Goal: Information Seeking & Learning: Learn about a topic

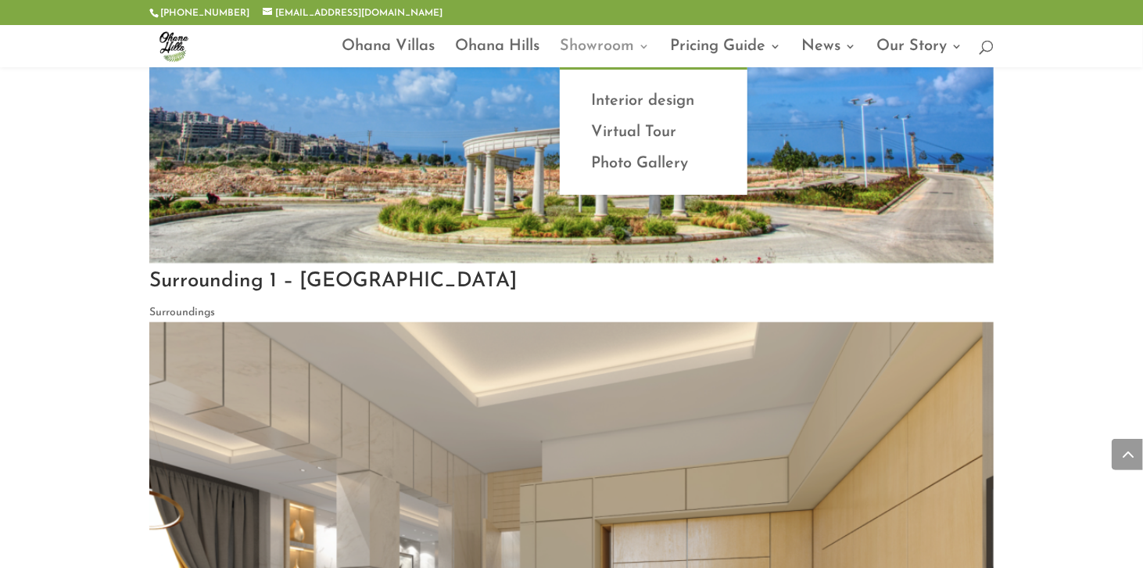
scroll to position [3577, 0]
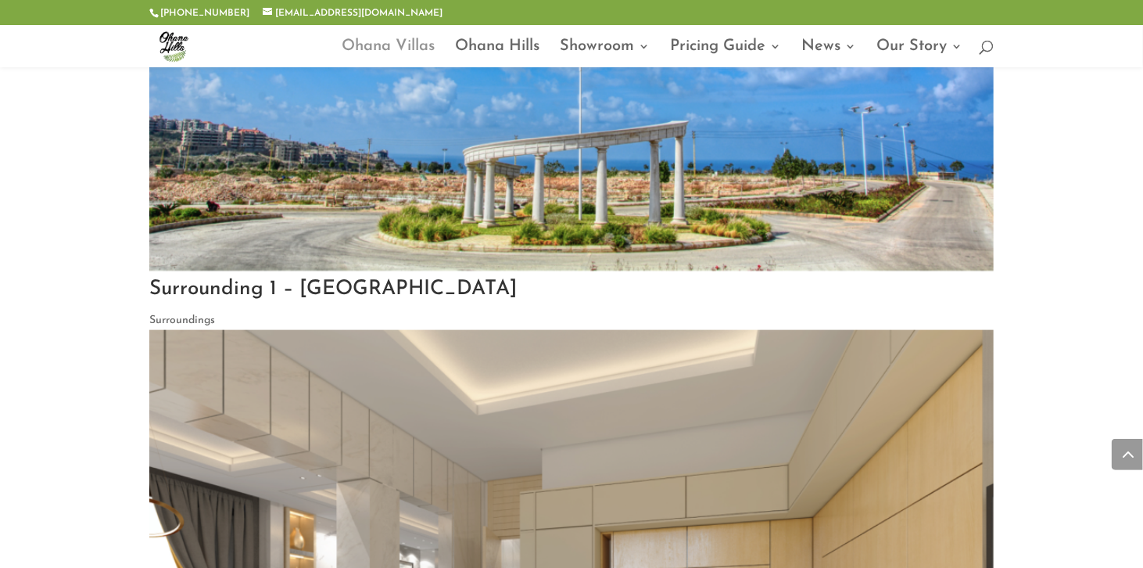
click at [410, 44] on link "Ohana Villas" at bounding box center [388, 54] width 93 height 27
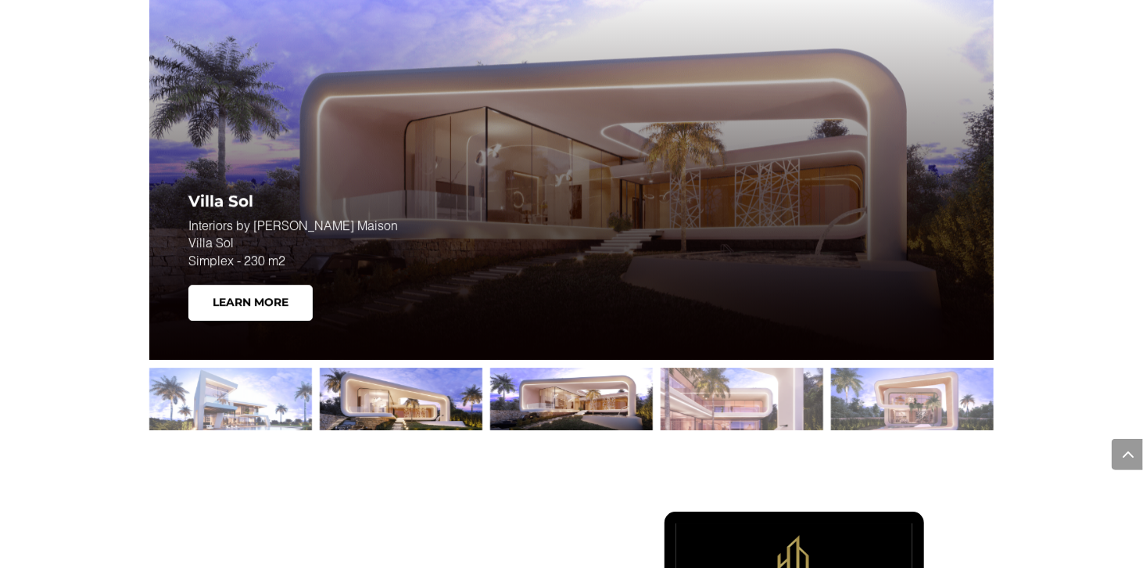
scroll to position [2190, 0]
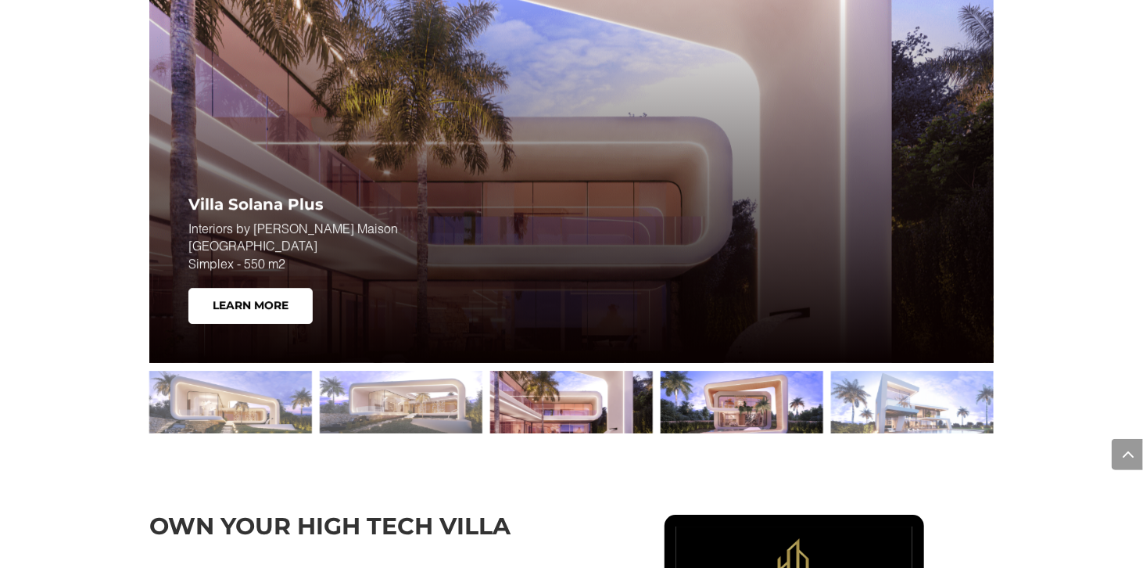
click at [768, 405] on div at bounding box center [742, 402] width 163 height 63
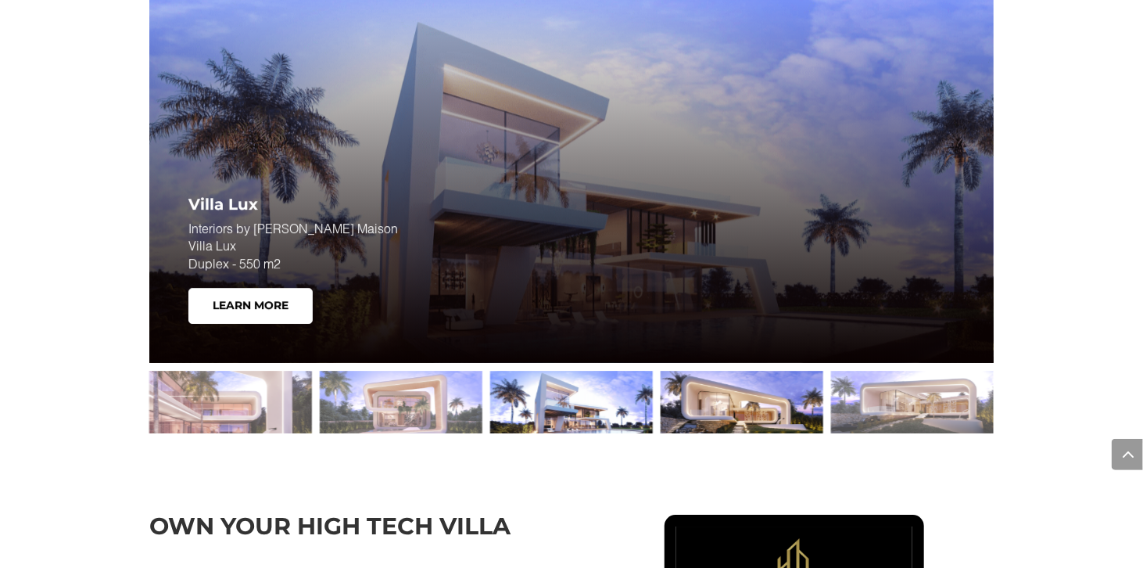
click at [707, 399] on div at bounding box center [742, 402] width 163 height 63
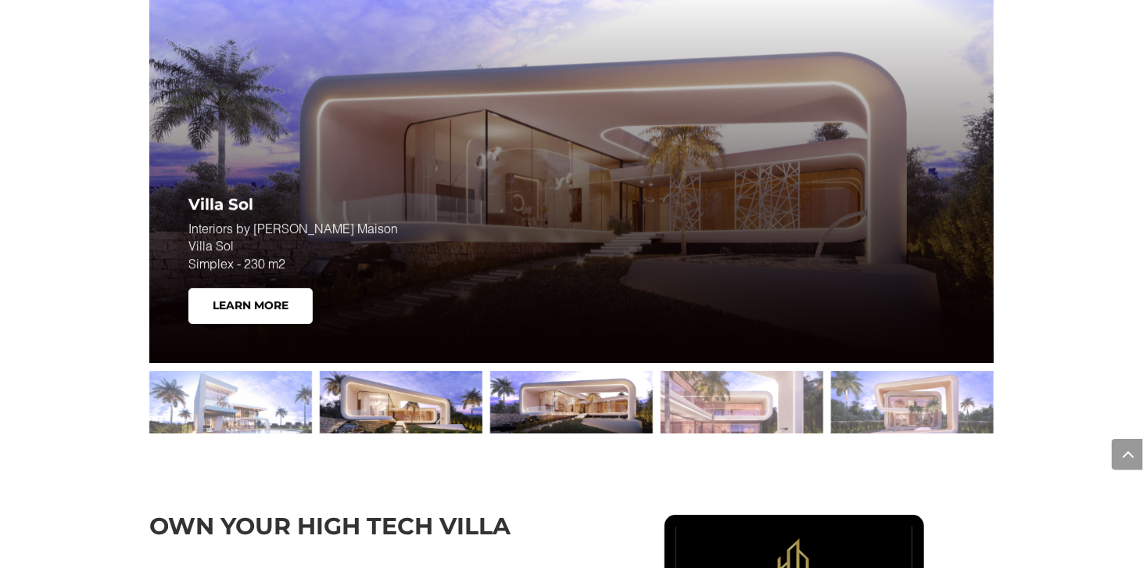
click at [413, 389] on div at bounding box center [401, 402] width 163 height 63
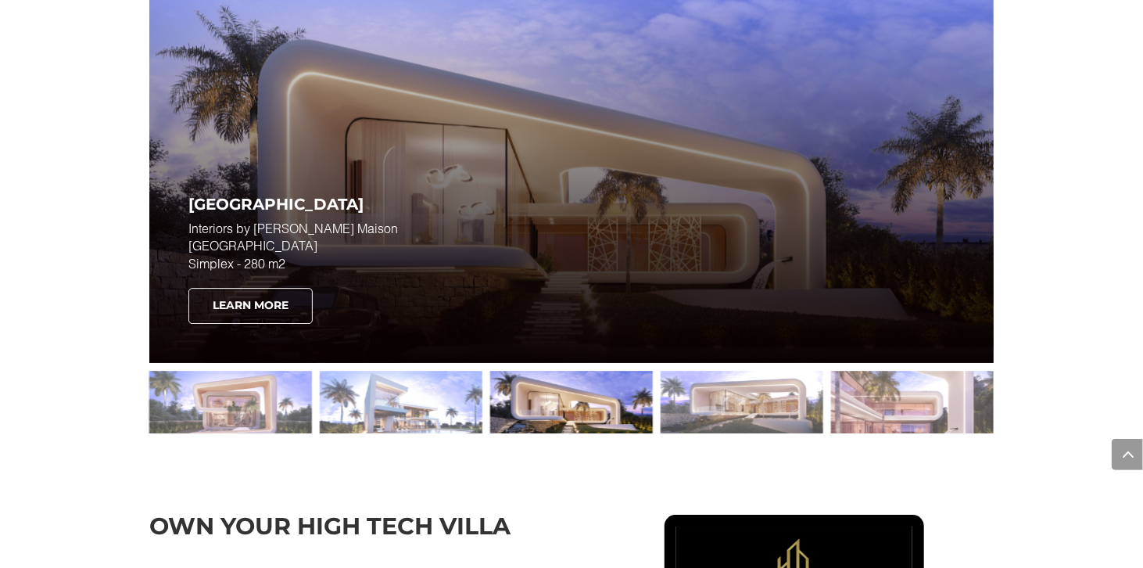
click at [263, 314] on link "Learn More" at bounding box center [250, 306] width 124 height 36
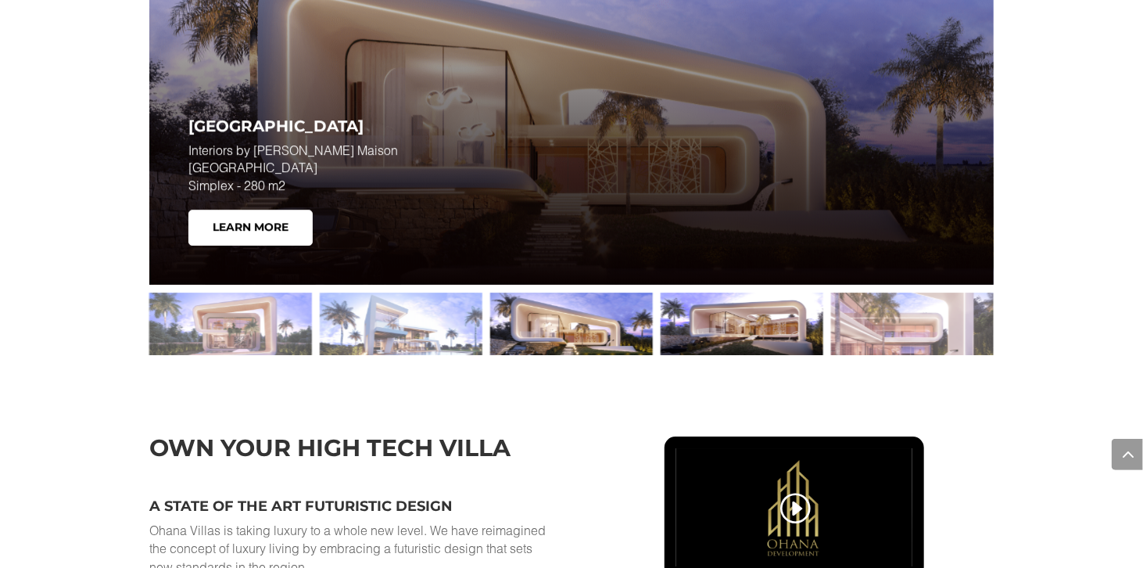
click at [707, 328] on div at bounding box center [742, 324] width 163 height 63
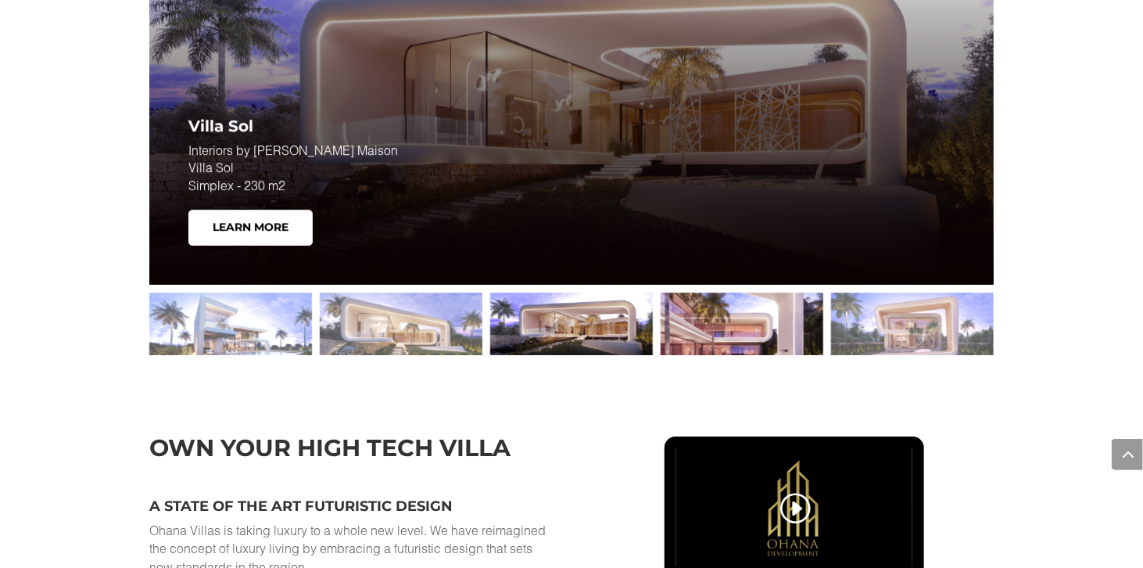
click at [729, 328] on div at bounding box center [742, 324] width 163 height 63
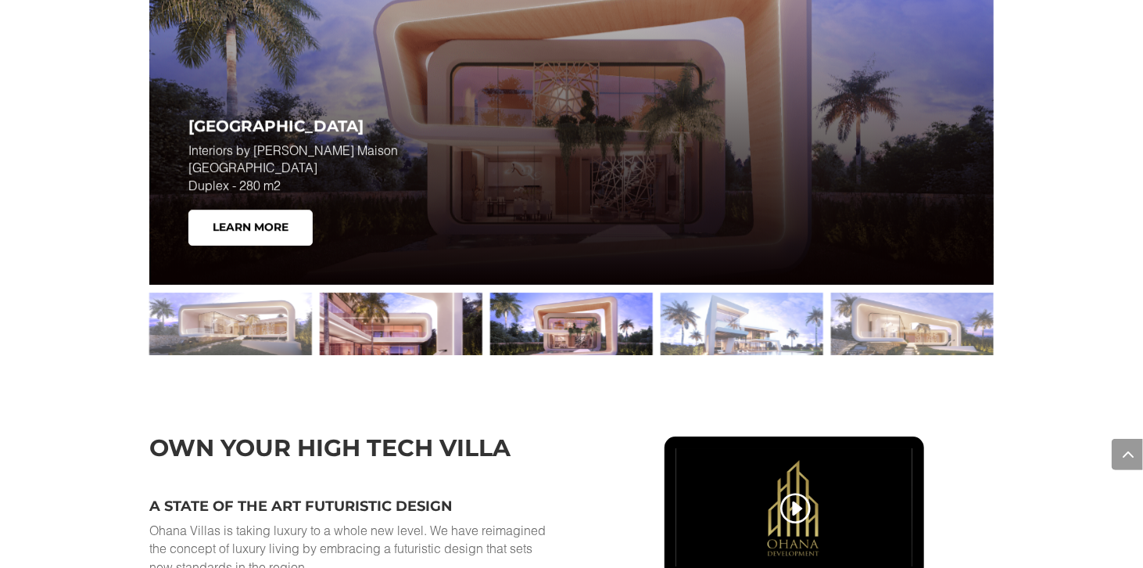
click at [403, 310] on div at bounding box center [401, 324] width 163 height 63
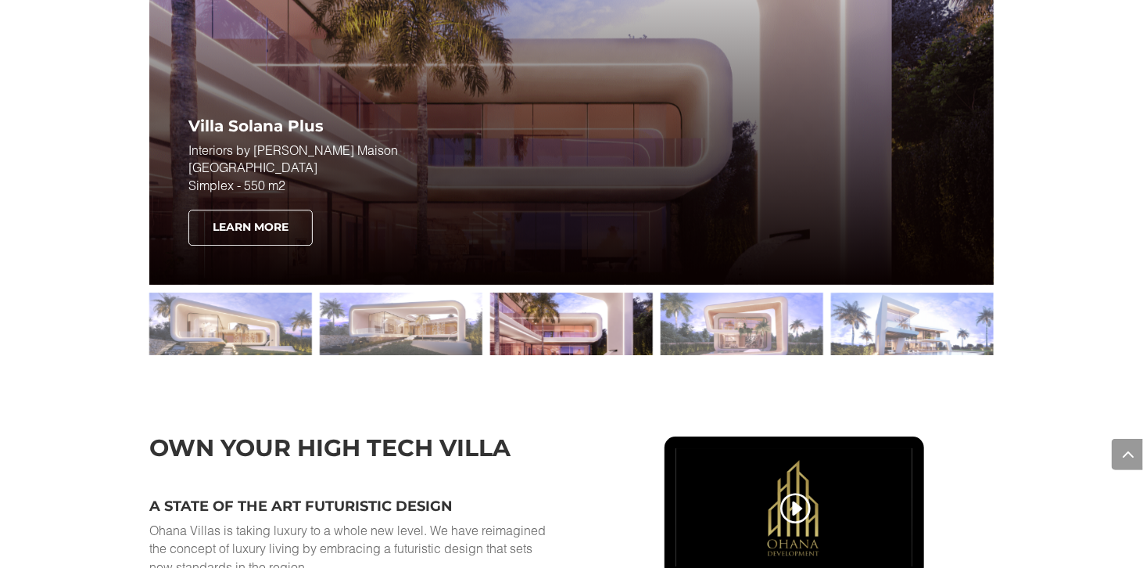
click at [268, 235] on link "Learn More" at bounding box center [250, 228] width 124 height 36
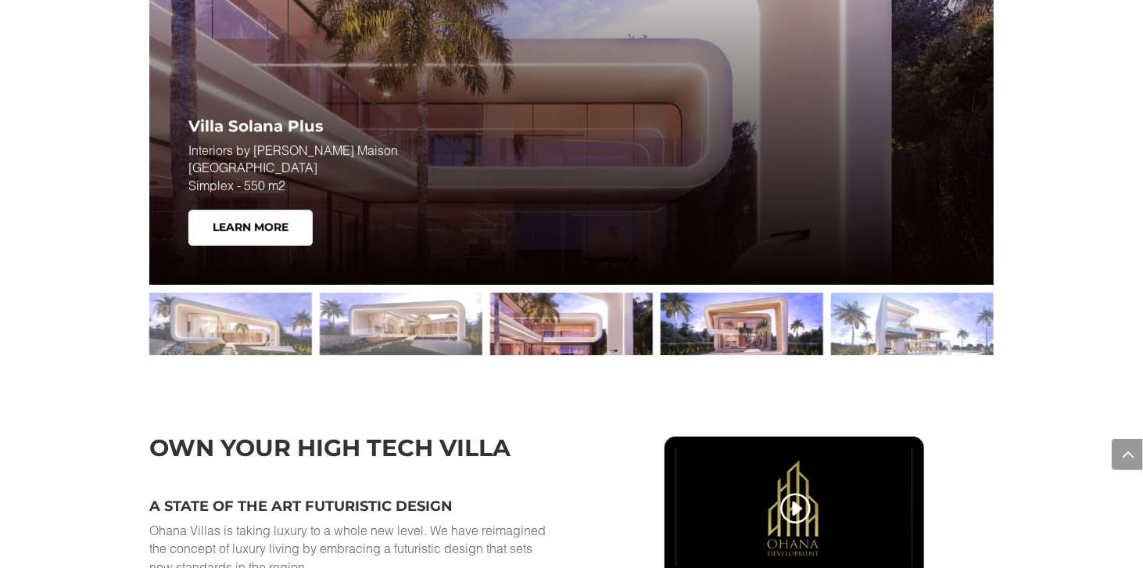
click at [677, 321] on div at bounding box center [742, 324] width 163 height 63
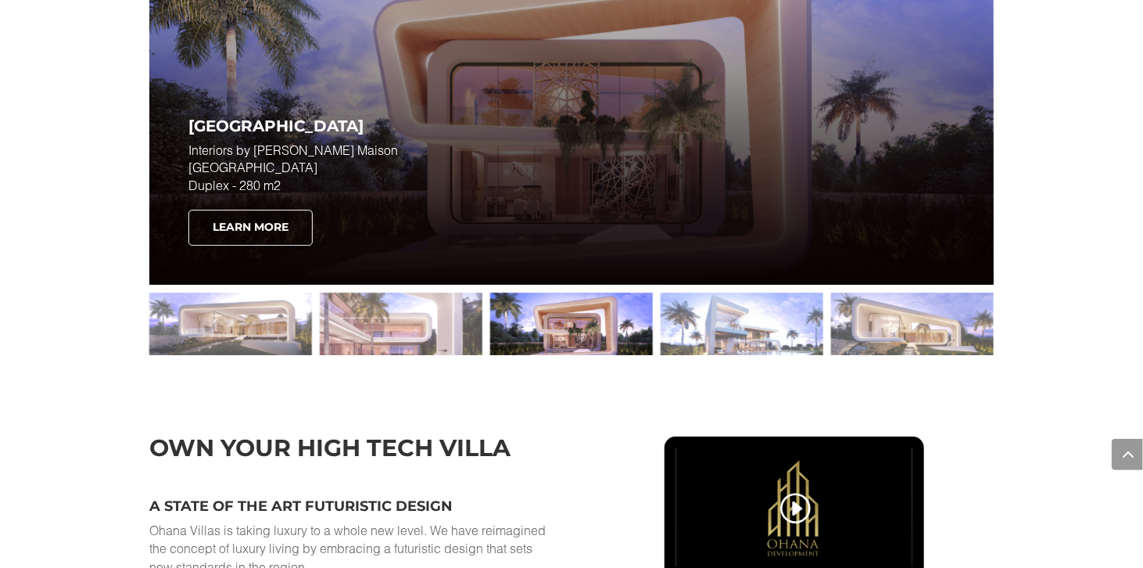
click at [300, 234] on link "Learn More" at bounding box center [250, 228] width 124 height 36
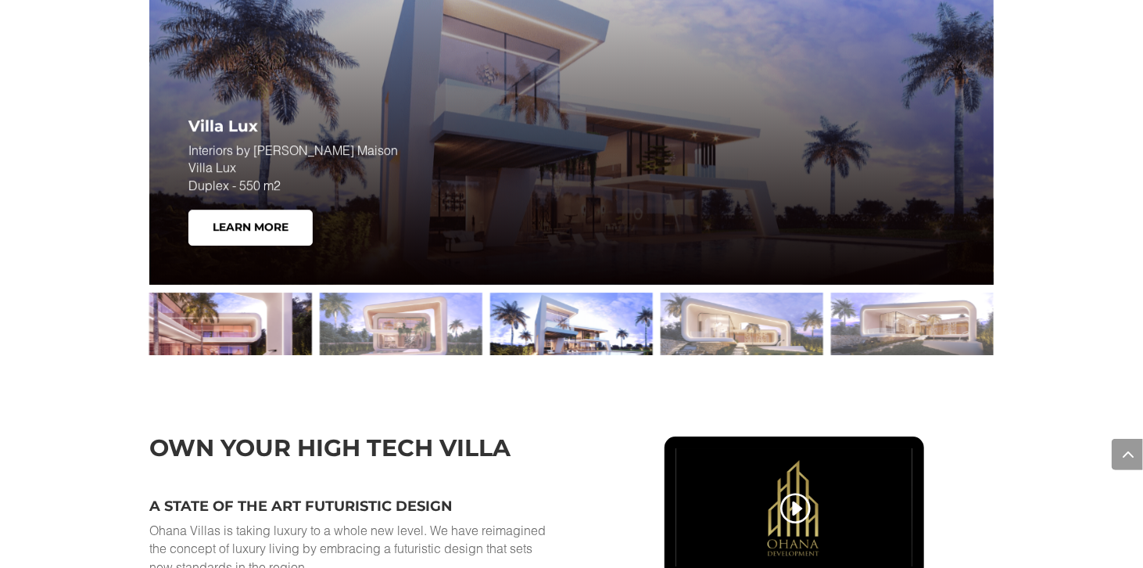
click at [254, 314] on div at bounding box center [230, 324] width 163 height 63
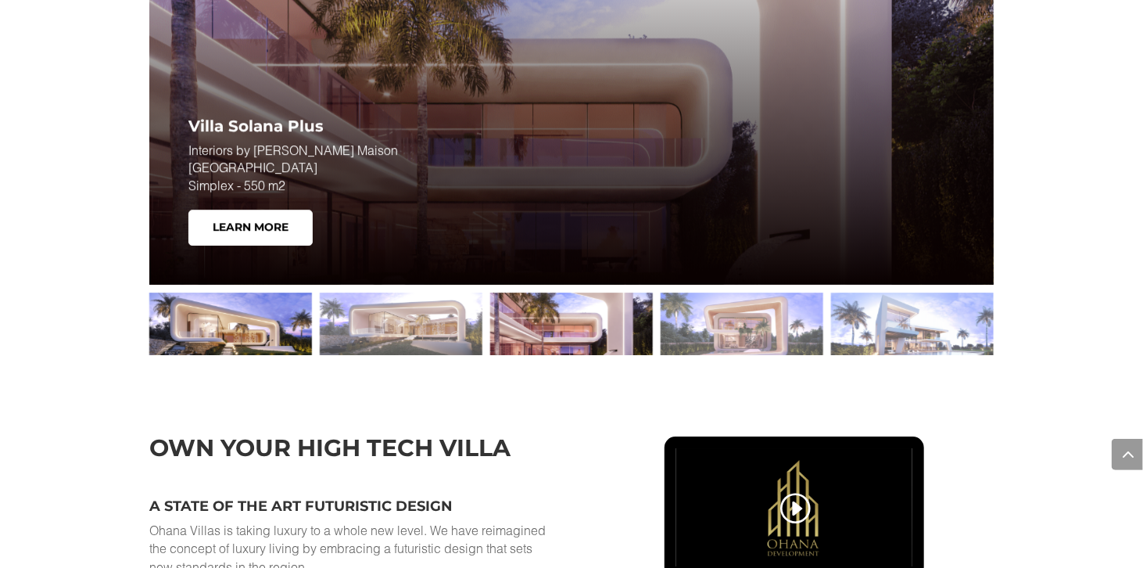
click at [270, 314] on div at bounding box center [230, 324] width 163 height 63
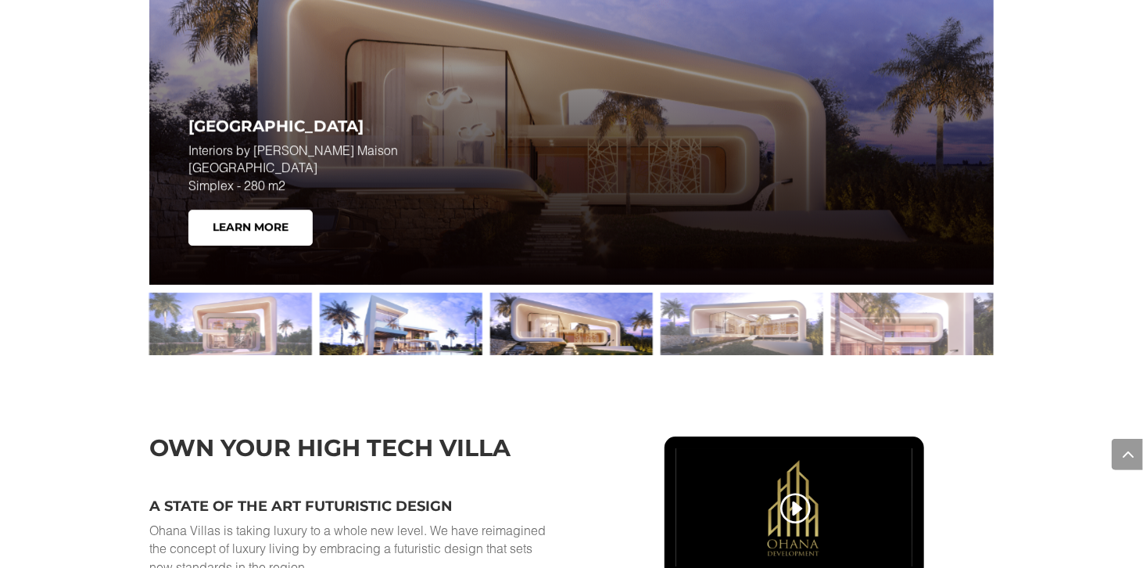
click at [426, 323] on div at bounding box center [401, 324] width 163 height 63
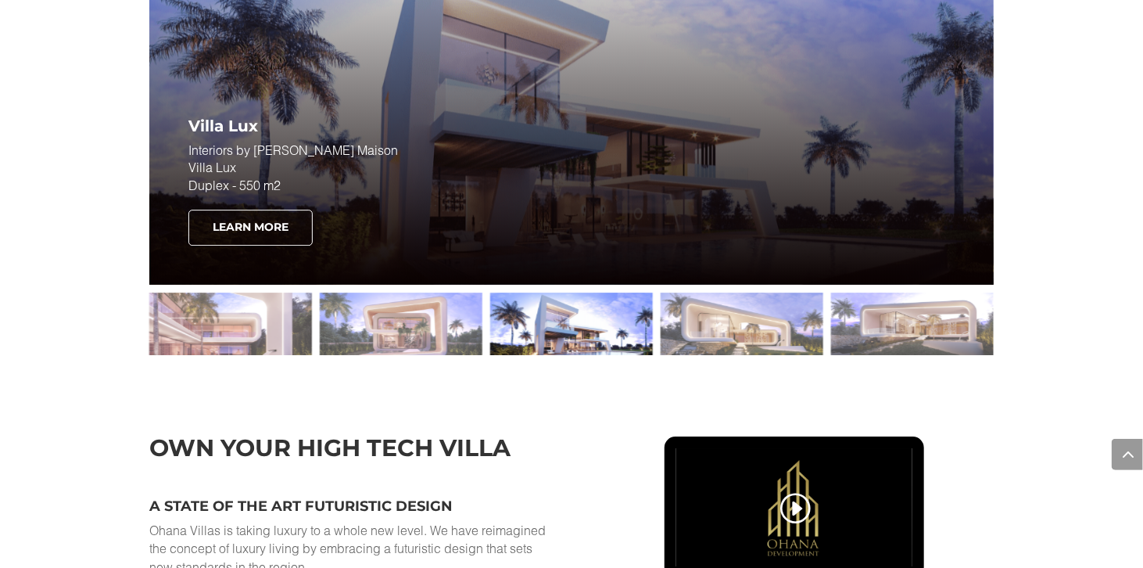
click at [267, 215] on link "Learn More" at bounding box center [250, 228] width 124 height 36
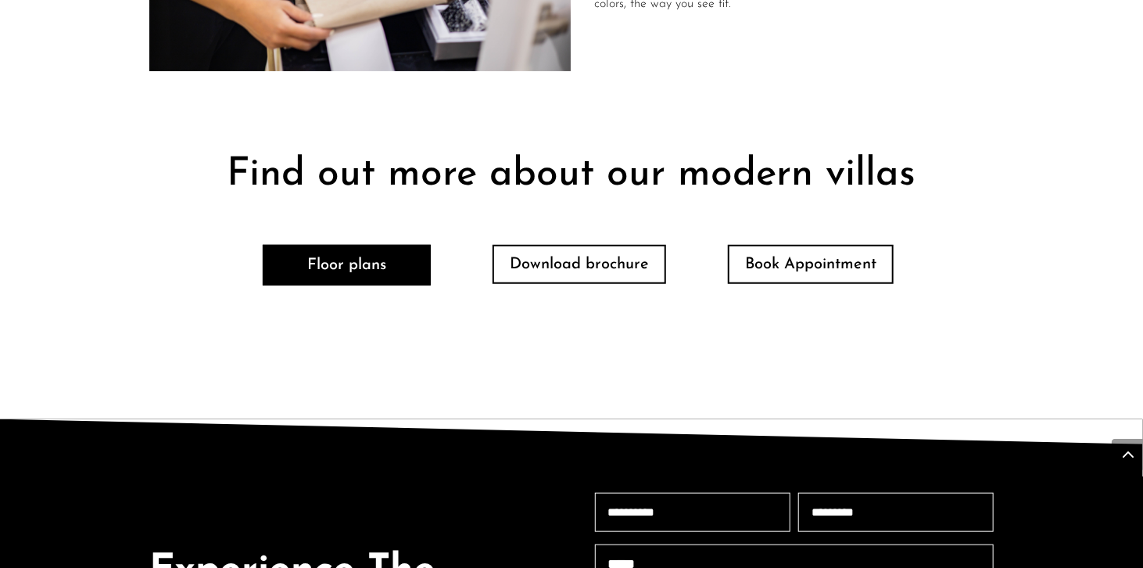
scroll to position [3441, 0]
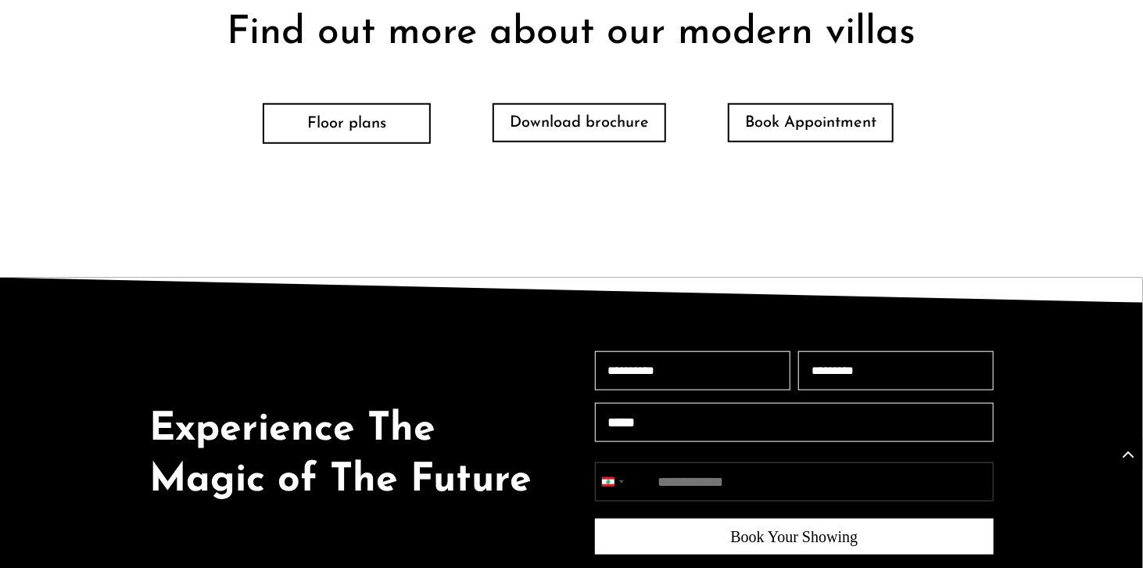
click at [360, 138] on link "Floor plans" at bounding box center [347, 123] width 168 height 41
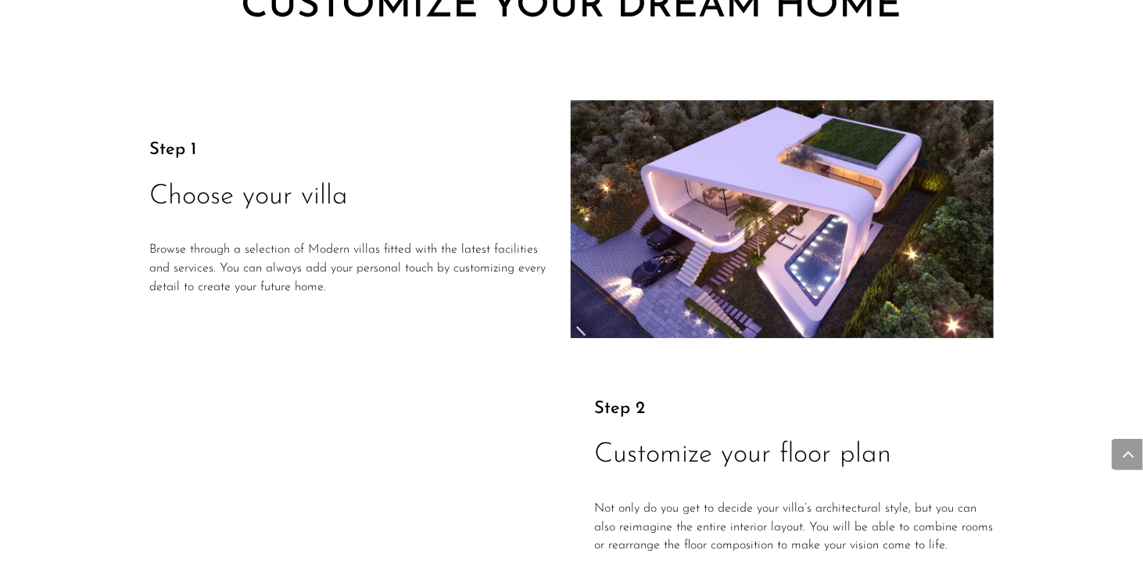
scroll to position [2112, 0]
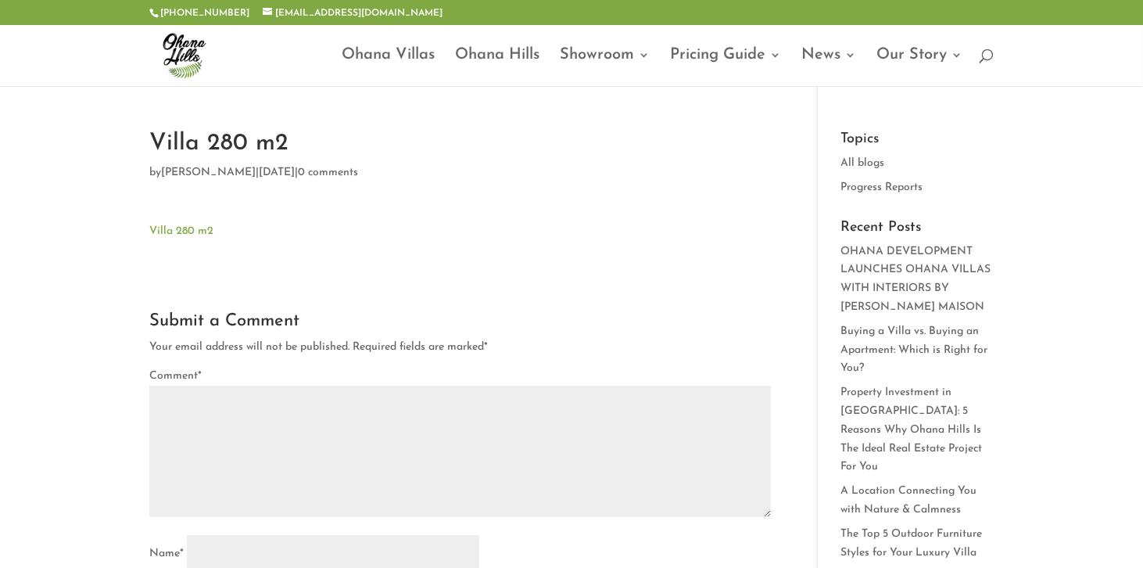
click at [185, 230] on link "Villa 280 m2" at bounding box center [181, 231] width 64 height 12
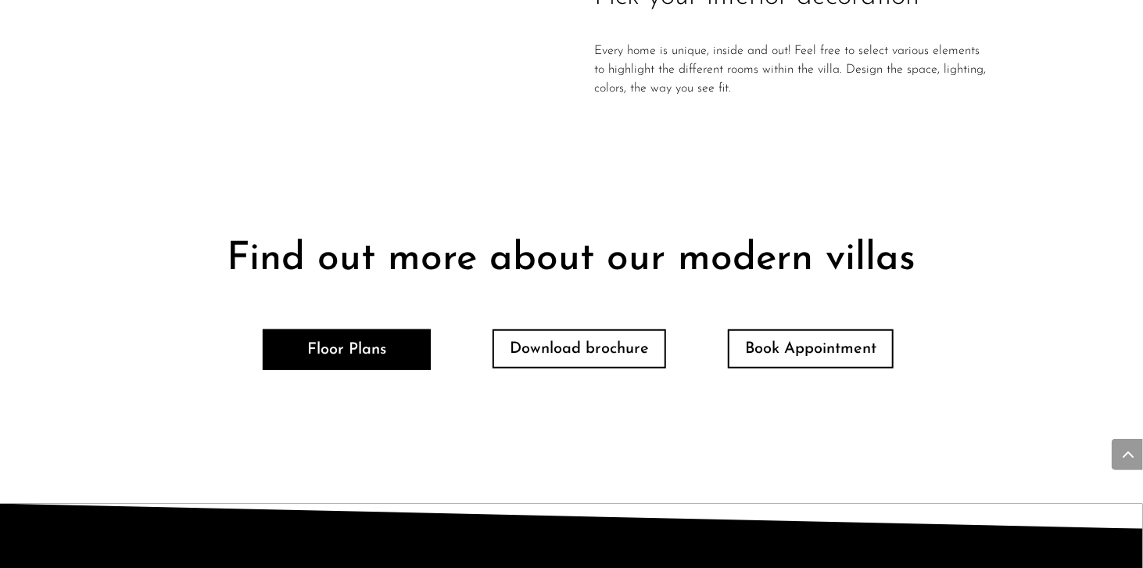
scroll to position [3441, 0]
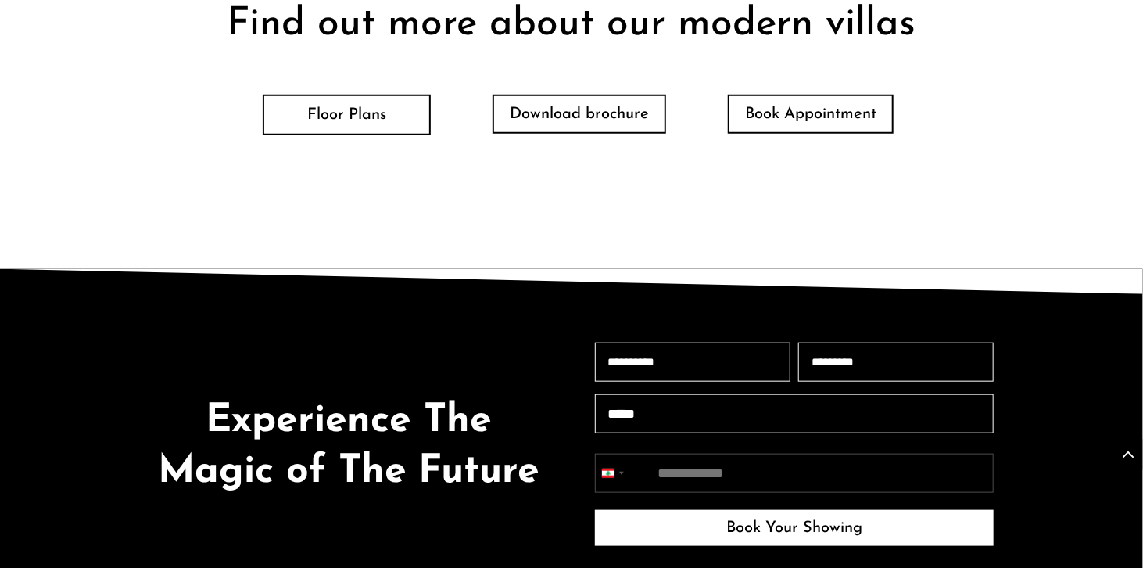
click at [368, 112] on link "Floor Plans" at bounding box center [347, 115] width 168 height 41
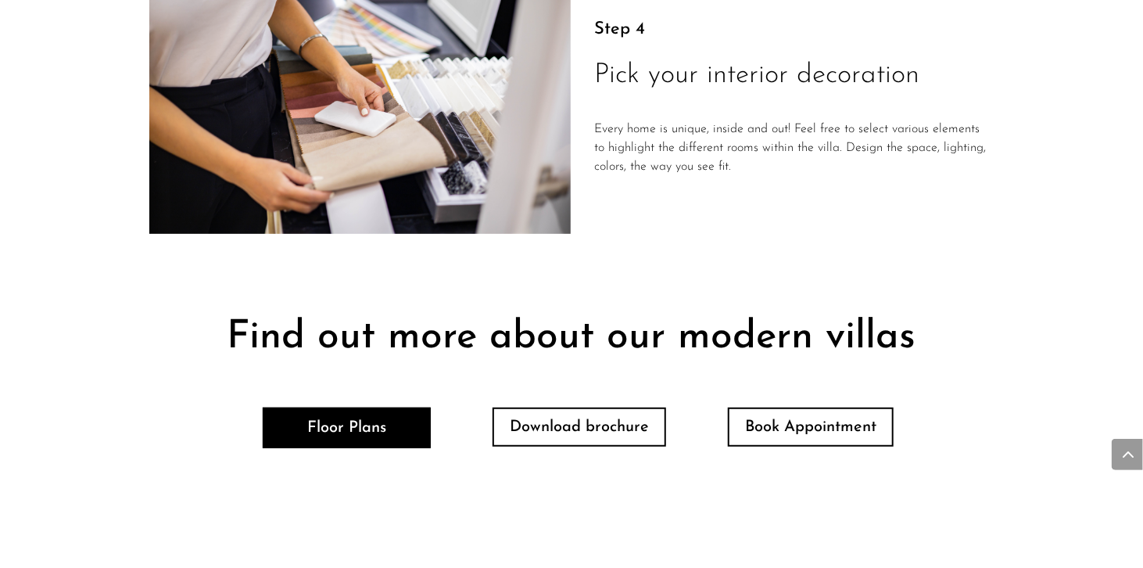
scroll to position [2894, 0]
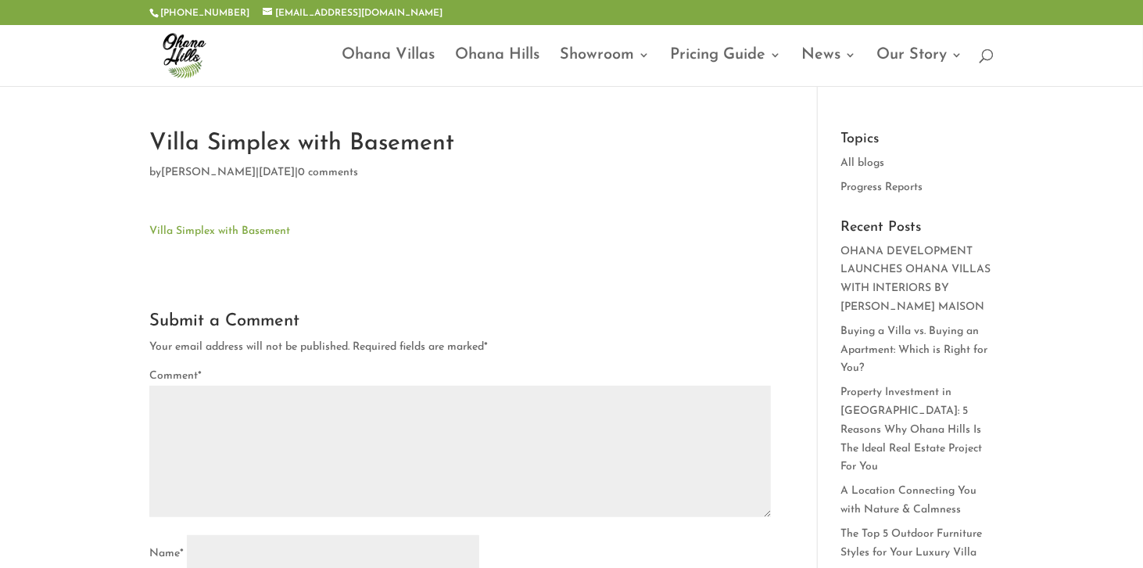
click at [257, 234] on link "Villa Simplex with Basement" at bounding box center [219, 231] width 141 height 12
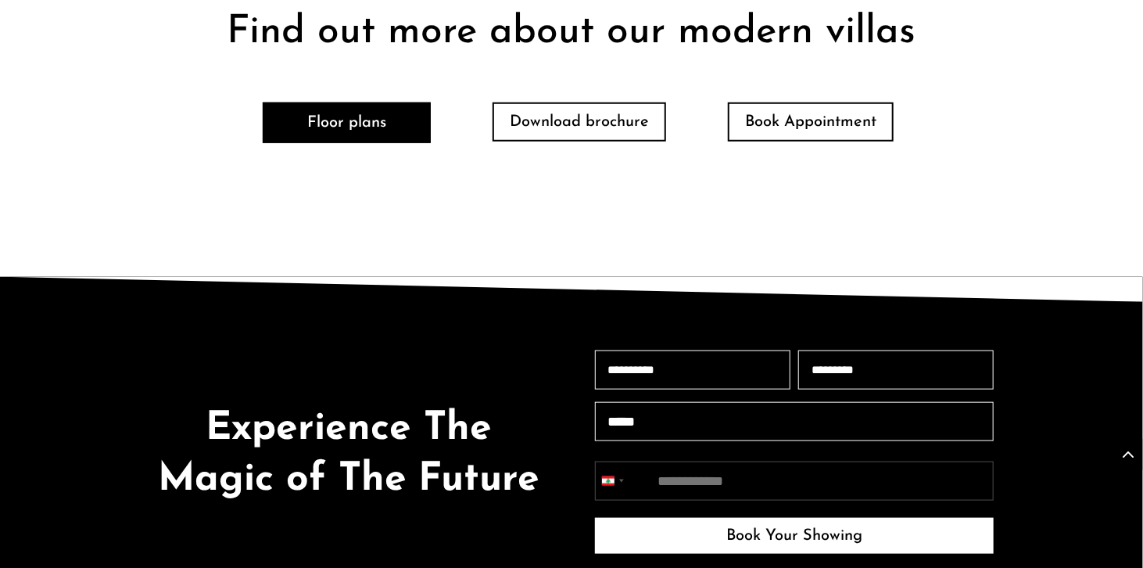
scroll to position [3473, 0]
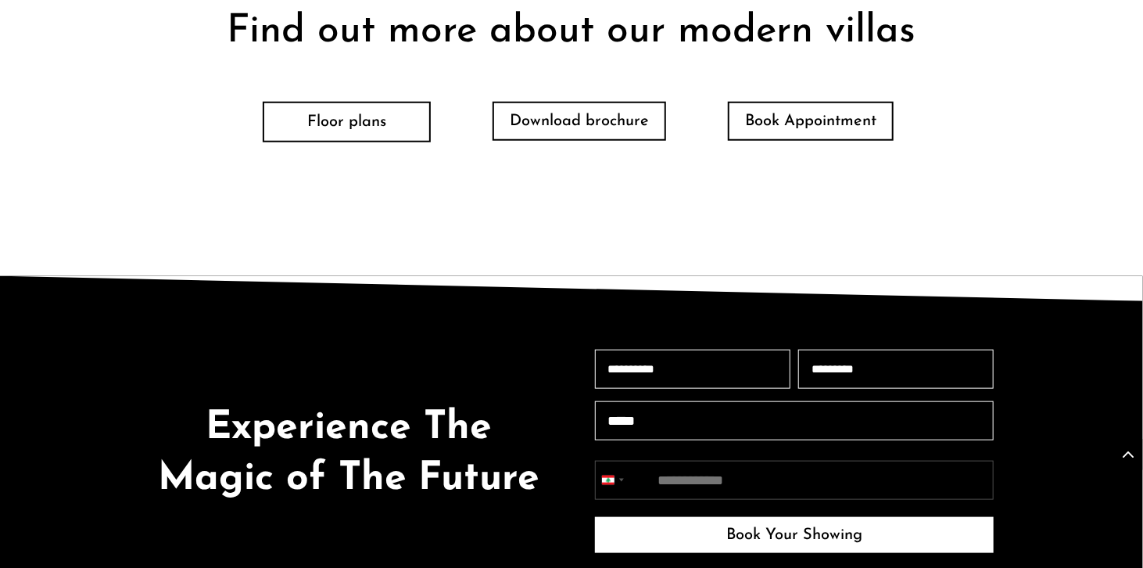
click at [357, 102] on link "Floor plans" at bounding box center [347, 122] width 168 height 41
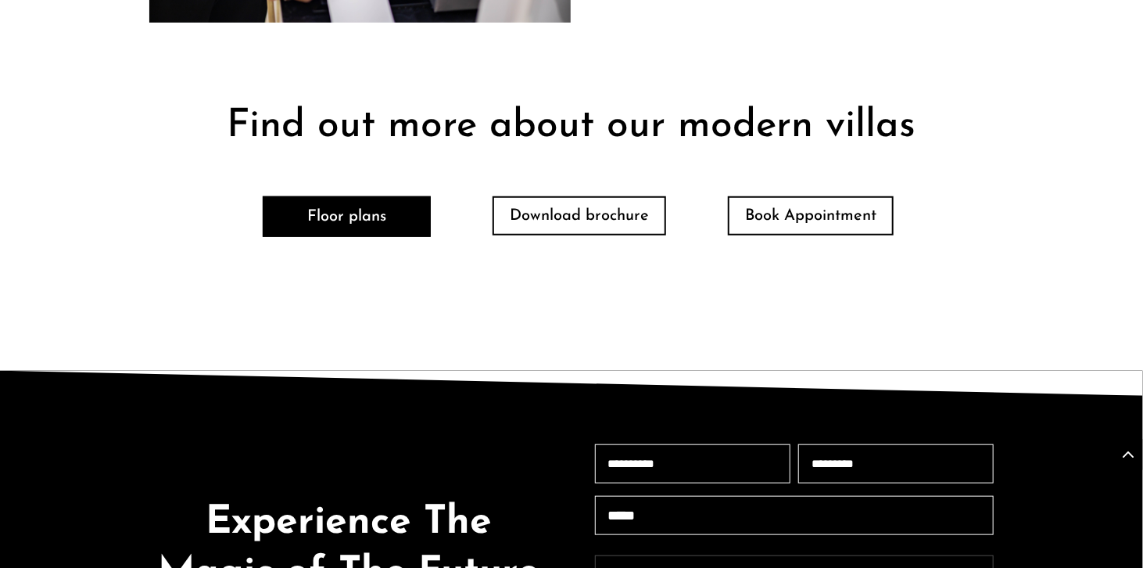
scroll to position [3239, 0]
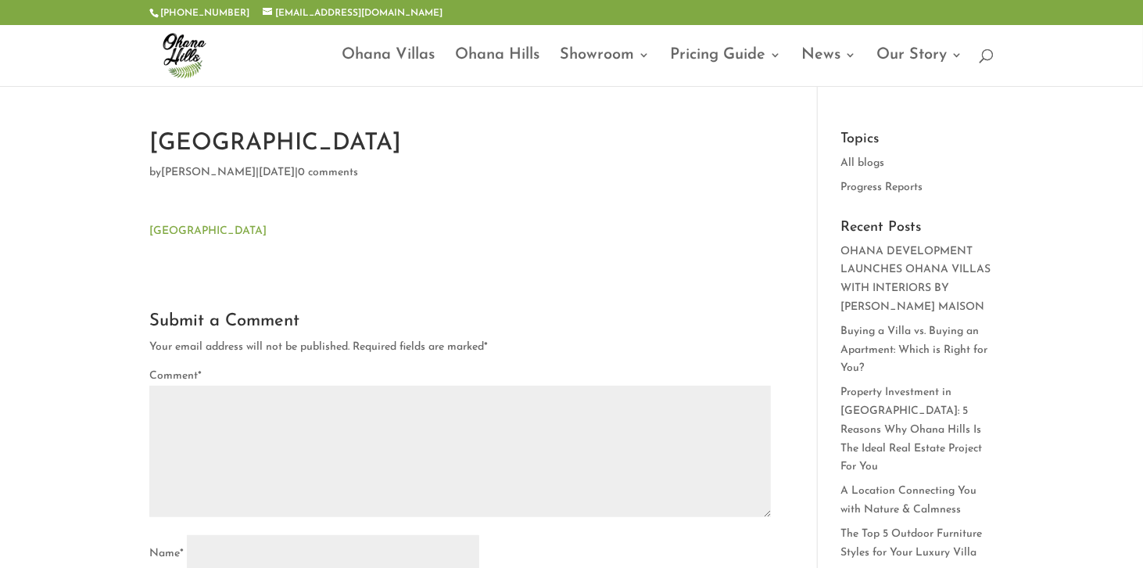
click at [181, 228] on link "Villa Neo" at bounding box center [207, 231] width 117 height 12
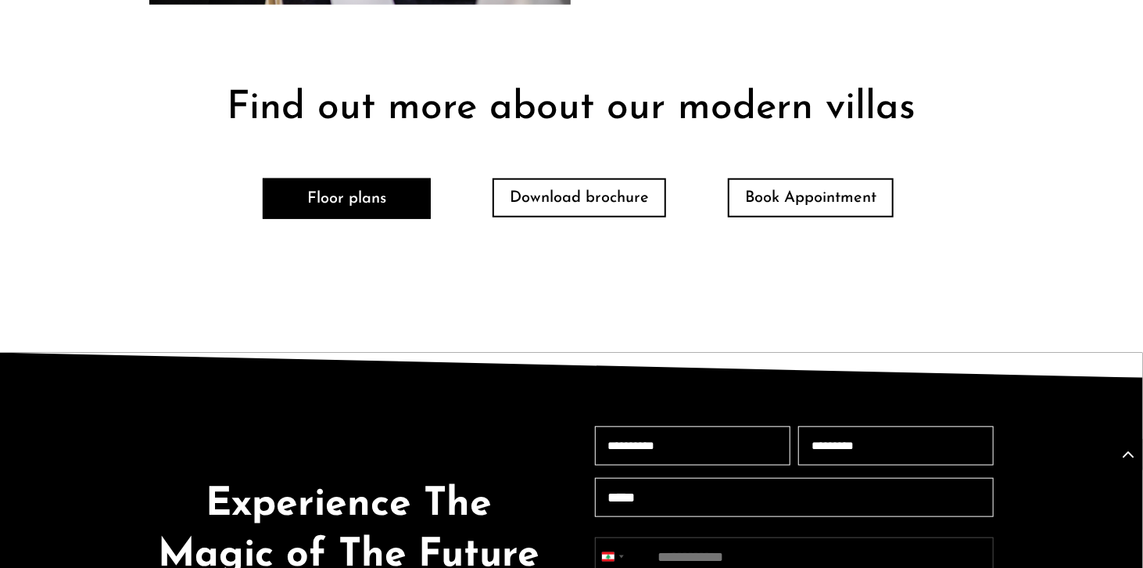
scroll to position [3441, 0]
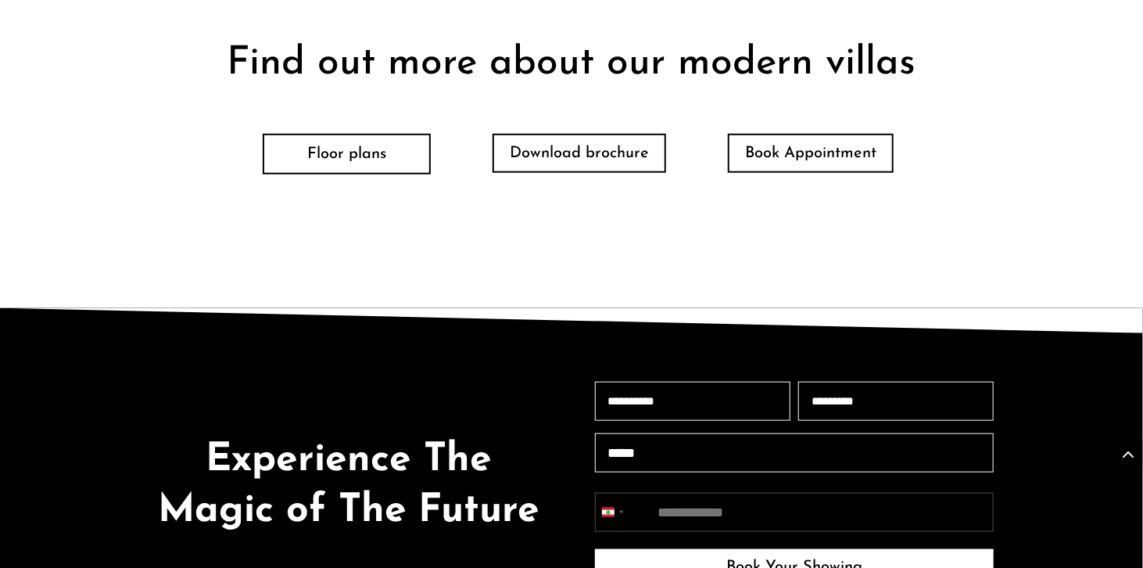
click at [343, 134] on link "Floor plans" at bounding box center [347, 154] width 168 height 41
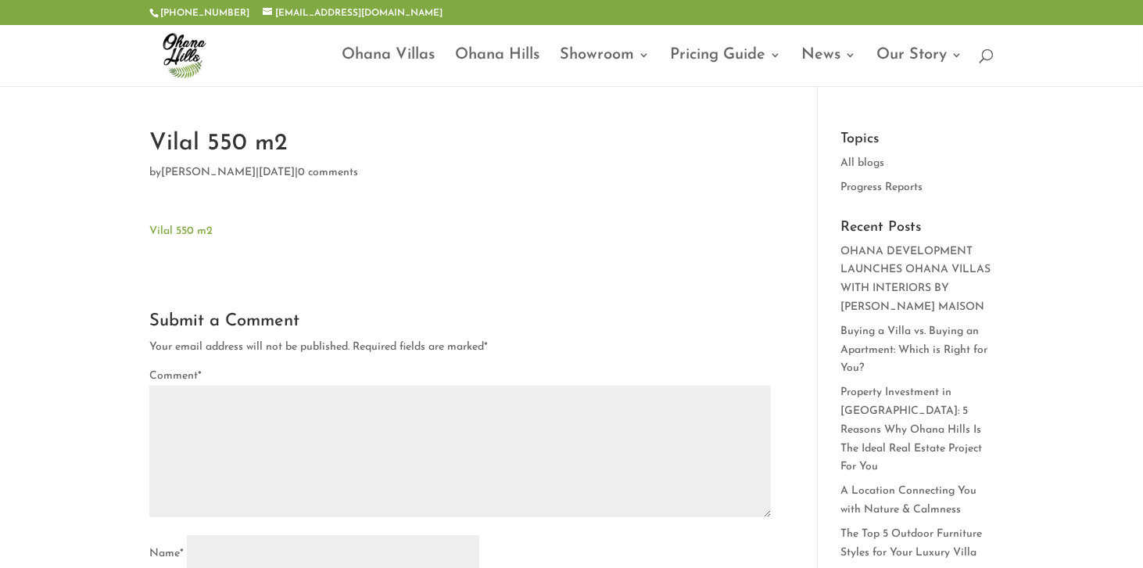
type textarea "*********"
type input "******"
type input "*******"
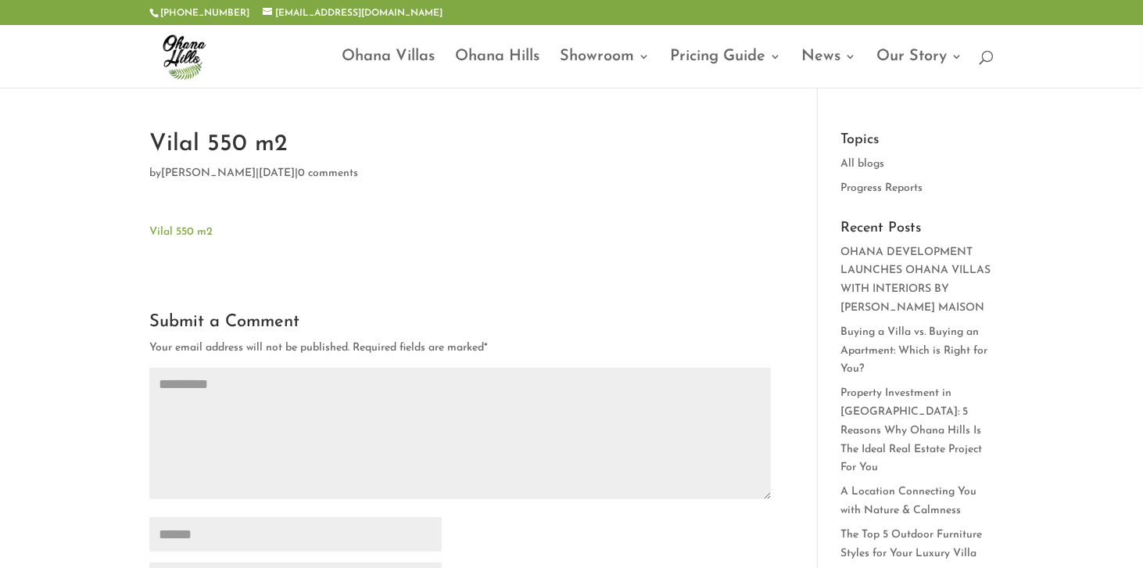
click at [190, 228] on link "Vilal 550 m2" at bounding box center [180, 232] width 63 height 12
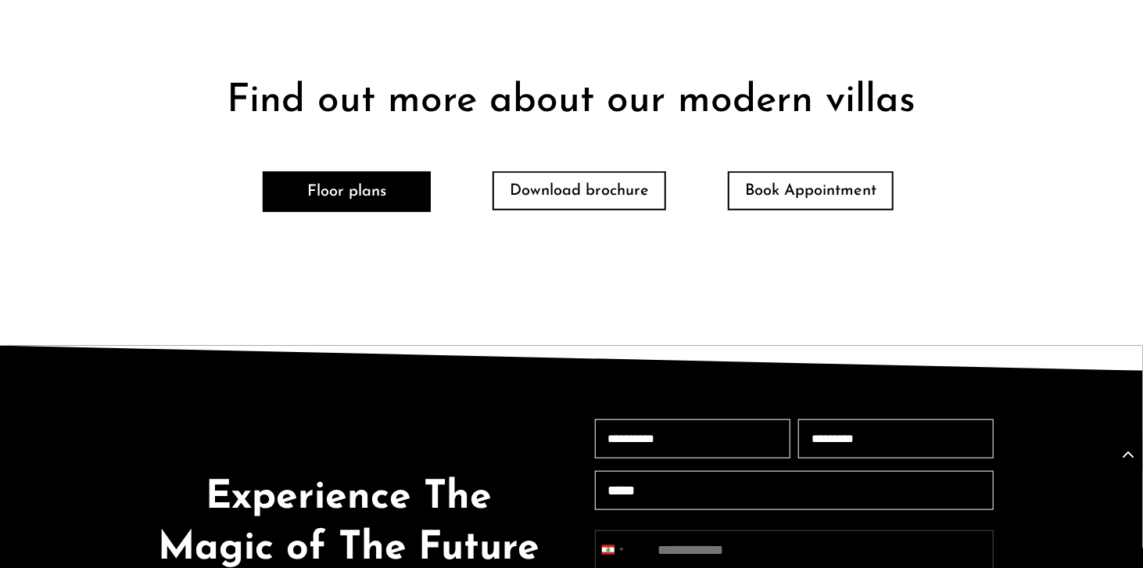
scroll to position [3519, 0]
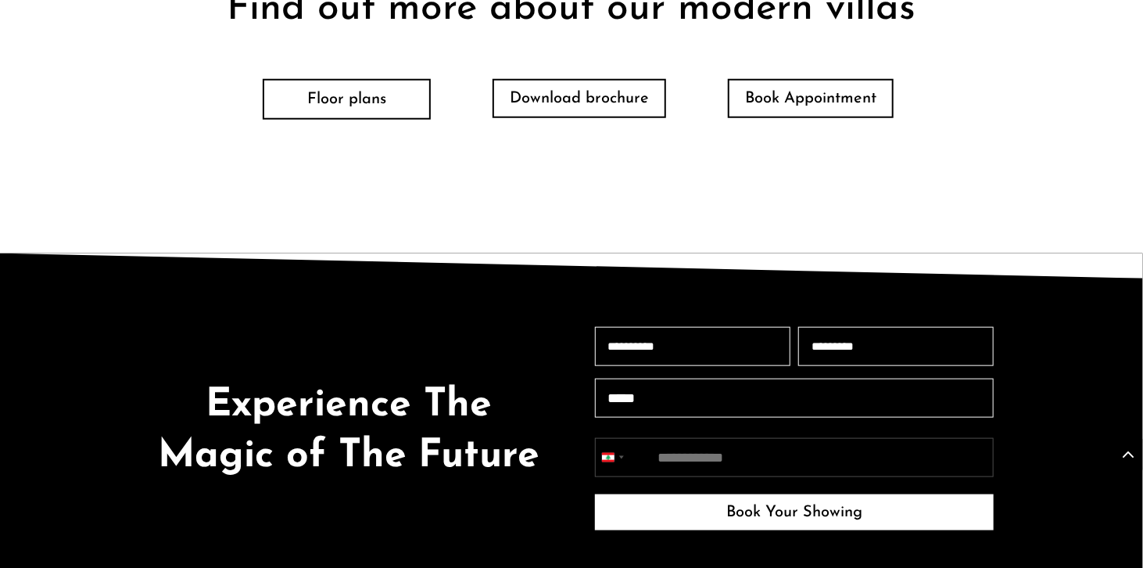
click at [361, 110] on link "Floor plans" at bounding box center [347, 99] width 168 height 41
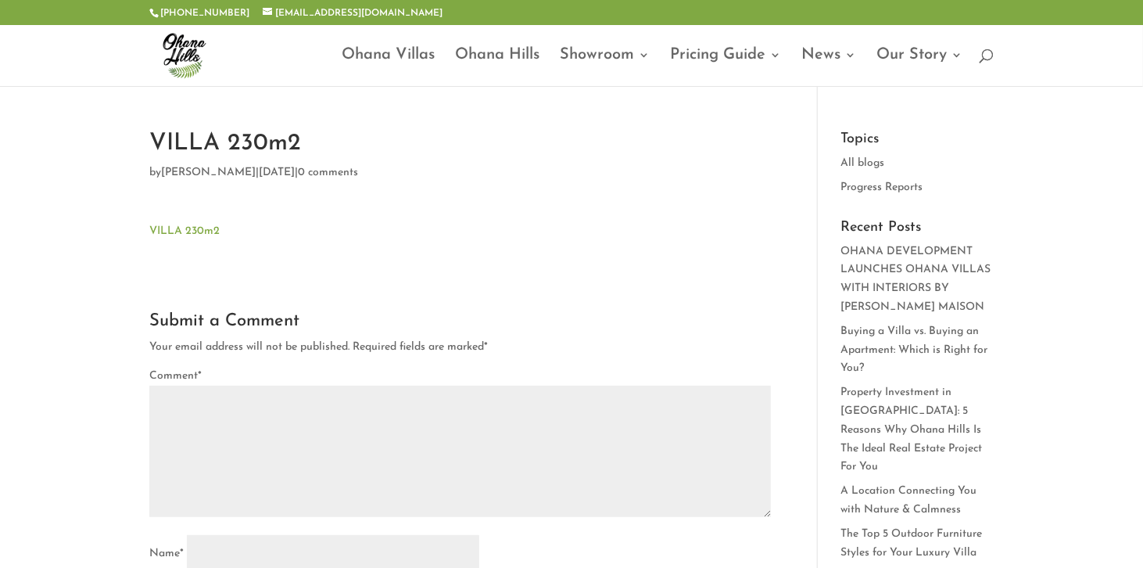
click at [188, 230] on link "VILLA 230m2" at bounding box center [184, 231] width 70 height 12
type textarea "*********"
type input "******"
type input "*******"
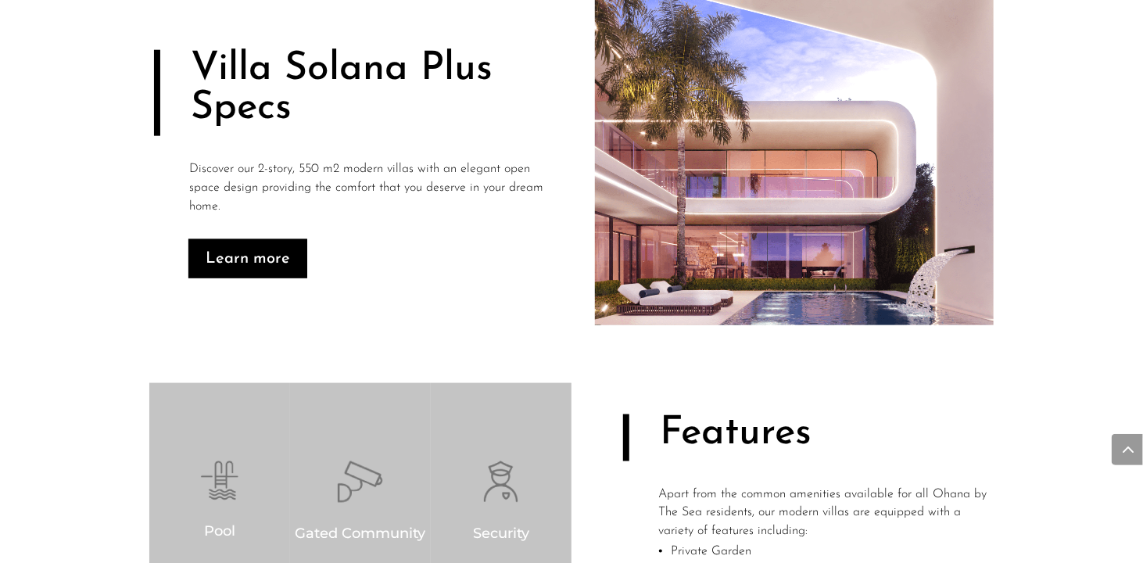
scroll to position [626, 0]
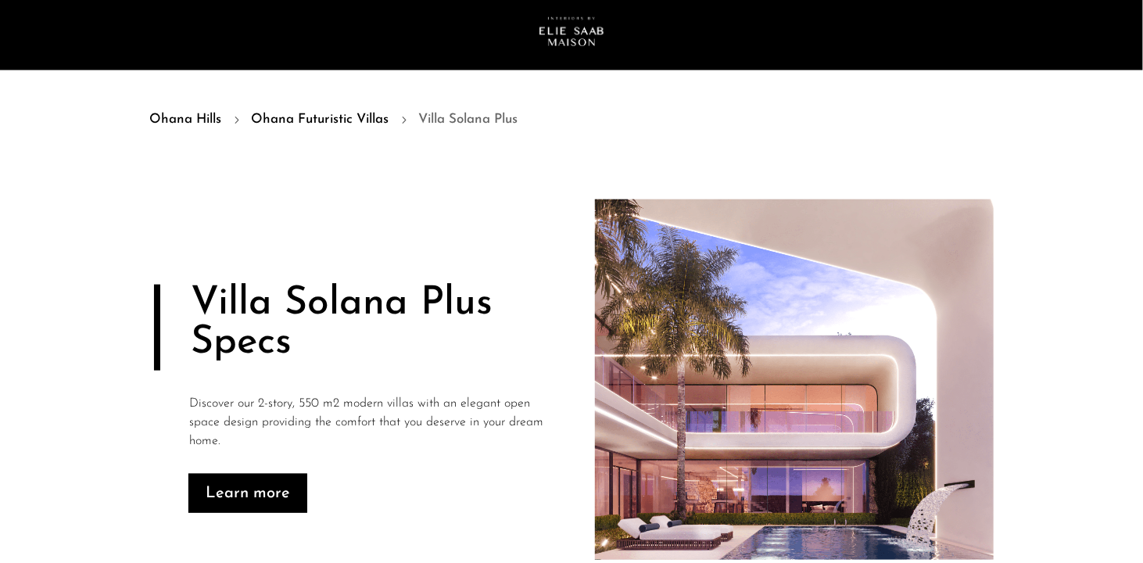
click at [236, 223] on div "Villa Solana Plus Specs Discover our 2-story, 550 m2 modern villas with an eleg…" at bounding box center [348, 356] width 399 height 314
